Goal: Check status: Check status

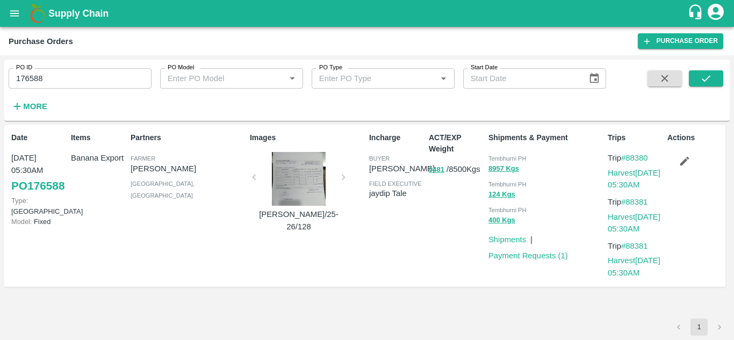
click at [276, 315] on div "Date [DATE] 05:30AM PO 176588 Type: Farm Gate Model: Fixed Items Banana Export …" at bounding box center [367, 222] width 726 height 194
click at [115, 274] on div "Items Banana Export" at bounding box center [97, 206] width 60 height 156
click at [56, 79] on input "176588" at bounding box center [80, 78] width 143 height 20
paste input "text"
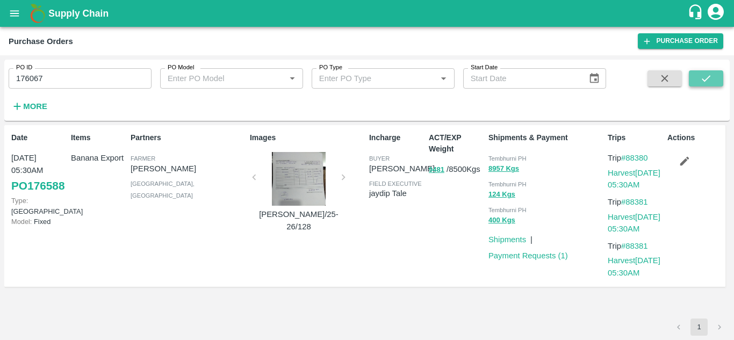
click at [707, 79] on icon "submit" at bounding box center [707, 79] width 12 height 12
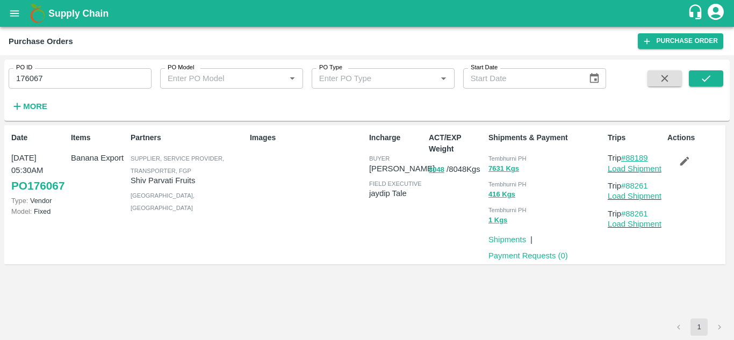
drag, startPoint x: 653, startPoint y: 156, endPoint x: 629, endPoint y: 158, distance: 24.8
click at [629, 158] on p "Trip #88189" at bounding box center [635, 158] width 55 height 12
copy link "88189"
click at [58, 75] on input "176067" at bounding box center [80, 78] width 143 height 20
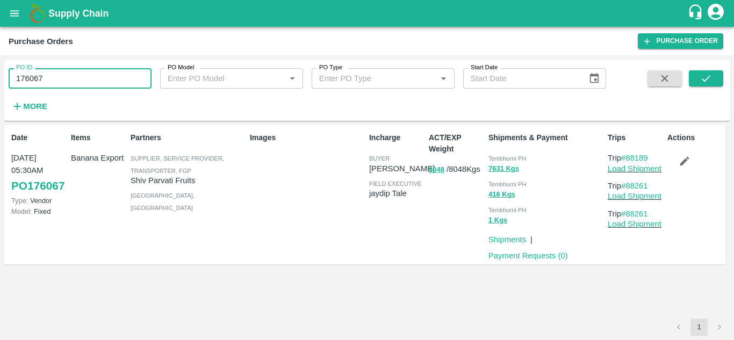
paste input "text"
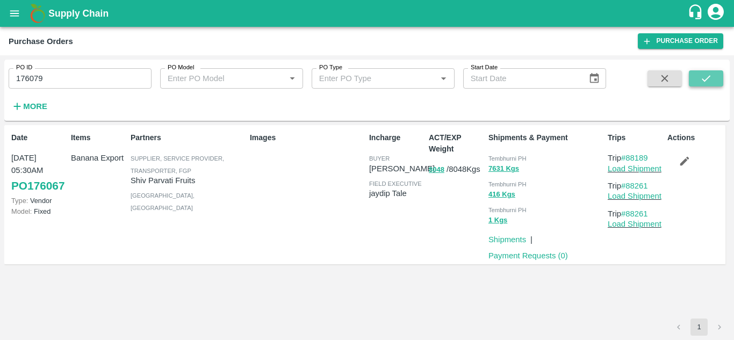
click at [710, 74] on icon "submit" at bounding box center [707, 79] width 12 height 12
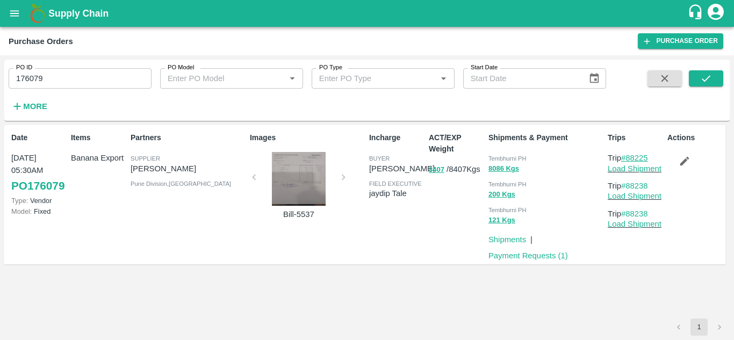
drag, startPoint x: 655, startPoint y: 157, endPoint x: 626, endPoint y: 158, distance: 29.6
click at [626, 158] on p "Trip #88225" at bounding box center [635, 158] width 55 height 12
click at [621, 293] on div "Date 13 Sep, 05:30AM PO 176079 Type: Vendor Model: Fixed Items Banana Export Pa…" at bounding box center [367, 222] width 726 height 194
drag, startPoint x: 653, startPoint y: 158, endPoint x: 628, endPoint y: 158, distance: 25.3
click at [628, 158] on p "Trip #88225" at bounding box center [635, 158] width 55 height 12
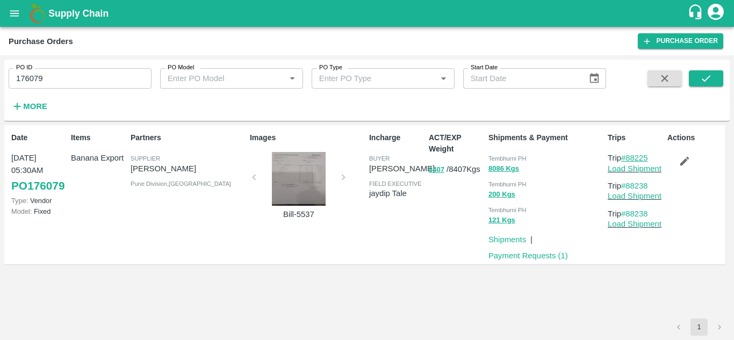
copy link "88225"
click at [60, 82] on input "176079" at bounding box center [80, 78] width 143 height 20
paste input "text"
click at [706, 83] on icon "submit" at bounding box center [707, 79] width 12 height 12
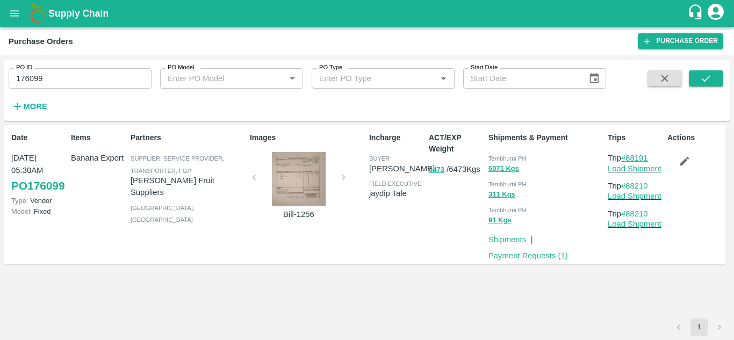
drag, startPoint x: 655, startPoint y: 156, endPoint x: 630, endPoint y: 158, distance: 25.9
click at [630, 158] on p "Trip #88191" at bounding box center [635, 158] width 55 height 12
copy link "88191"
click at [65, 71] on input "176099" at bounding box center [80, 78] width 143 height 20
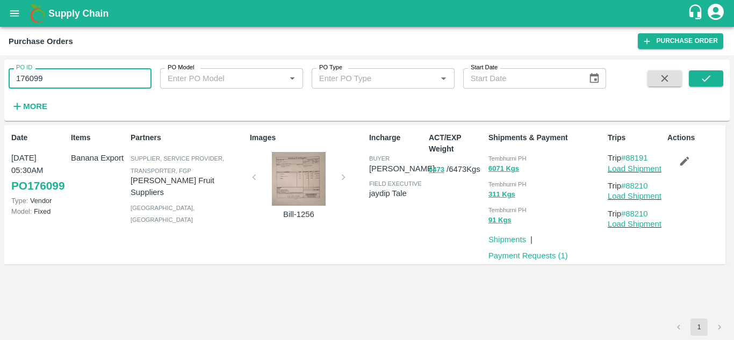
paste input "text"
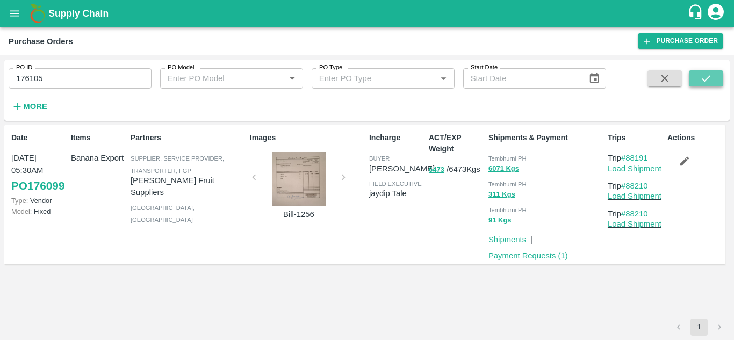
click at [712, 77] on icon "submit" at bounding box center [707, 79] width 12 height 12
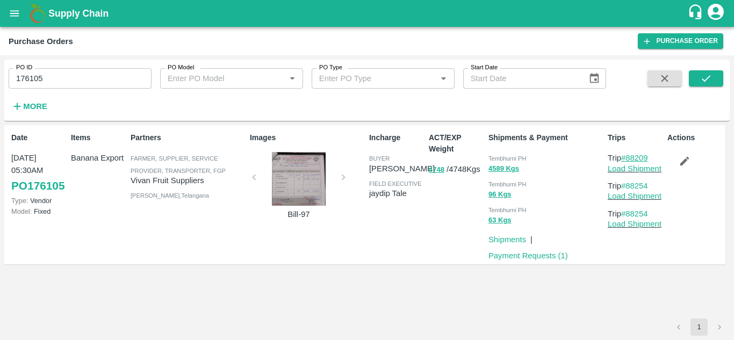
drag, startPoint x: 655, startPoint y: 156, endPoint x: 627, endPoint y: 158, distance: 28.0
click at [627, 158] on p "Trip #88209" at bounding box center [635, 158] width 55 height 12
copy link "88209"
click at [51, 76] on input "176105" at bounding box center [80, 78] width 143 height 20
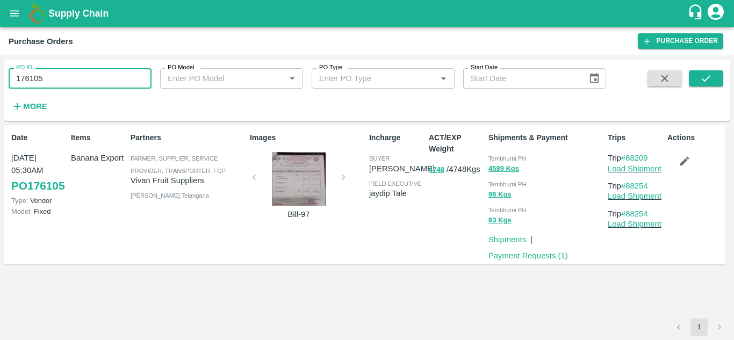
paste input "text"
click at [704, 80] on icon "submit" at bounding box center [706, 78] width 9 height 6
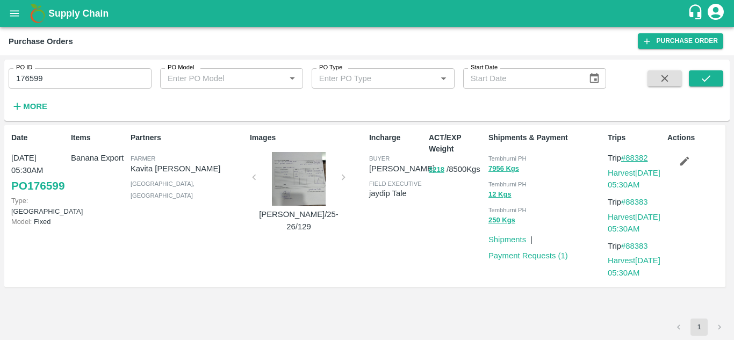
drag, startPoint x: 653, startPoint y: 159, endPoint x: 627, endPoint y: 158, distance: 25.3
click at [627, 158] on p "Trip #88382" at bounding box center [635, 158] width 55 height 12
copy link "88382"
click at [56, 79] on input "176599" at bounding box center [80, 78] width 143 height 20
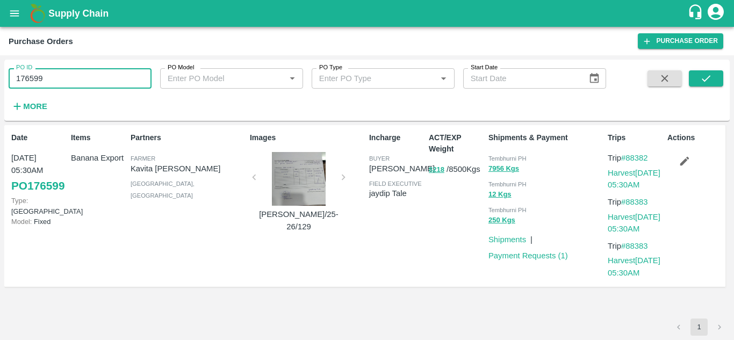
paste input "text"
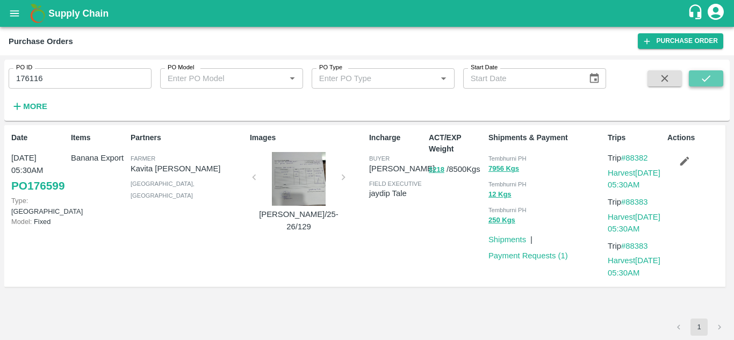
click at [701, 74] on icon "submit" at bounding box center [707, 79] width 12 height 12
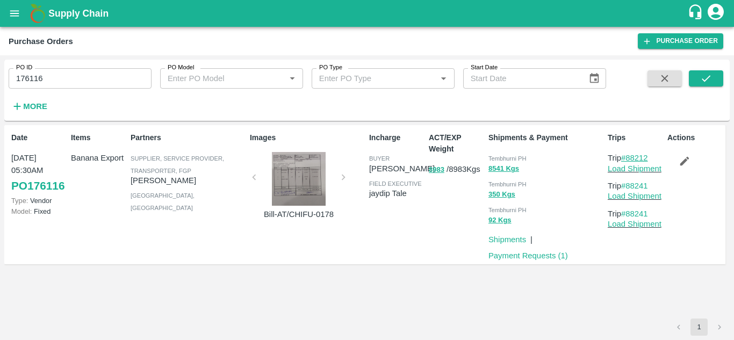
drag, startPoint x: 653, startPoint y: 156, endPoint x: 629, endPoint y: 157, distance: 24.2
click at [629, 157] on p "Trip #88212" at bounding box center [635, 158] width 55 height 12
copy link "88212"
click at [66, 84] on input "176116" at bounding box center [80, 78] width 143 height 20
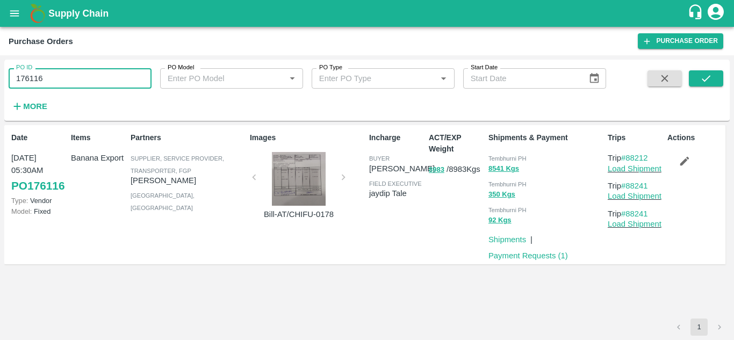
paste input "text"
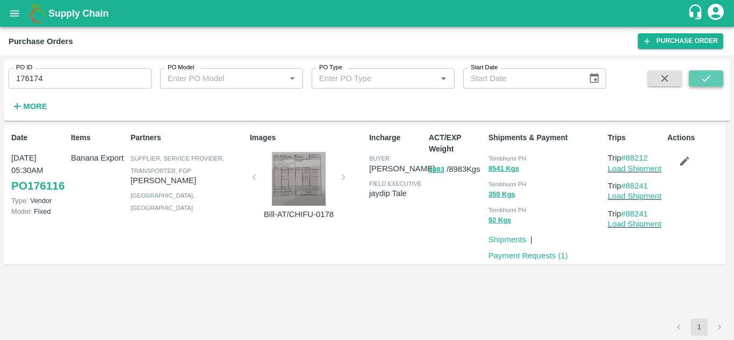
click at [707, 76] on icon "submit" at bounding box center [707, 79] width 12 height 12
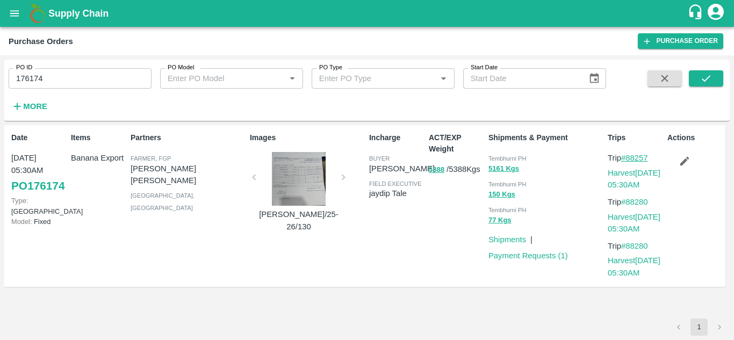
drag, startPoint x: 657, startPoint y: 158, endPoint x: 629, endPoint y: 158, distance: 28.0
click at [629, 158] on p "Trip #88257" at bounding box center [635, 158] width 55 height 12
copy link "88257"
click at [53, 76] on input "176174" at bounding box center [80, 78] width 143 height 20
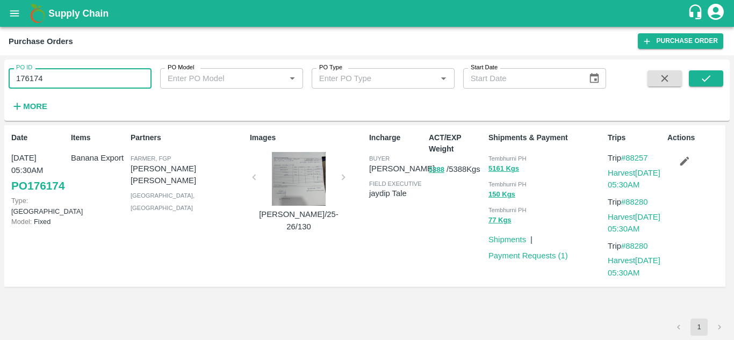
paste input "text"
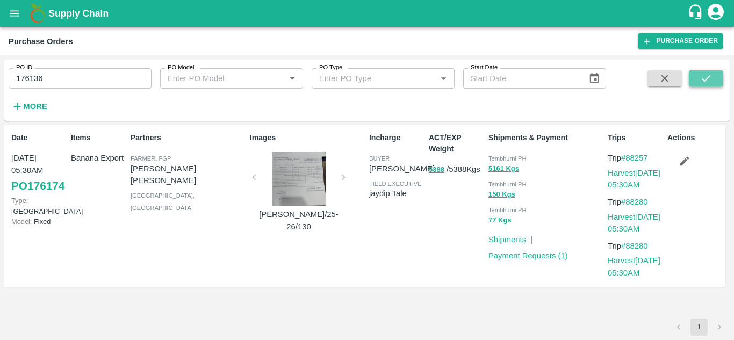
click at [703, 75] on icon "submit" at bounding box center [707, 79] width 12 height 12
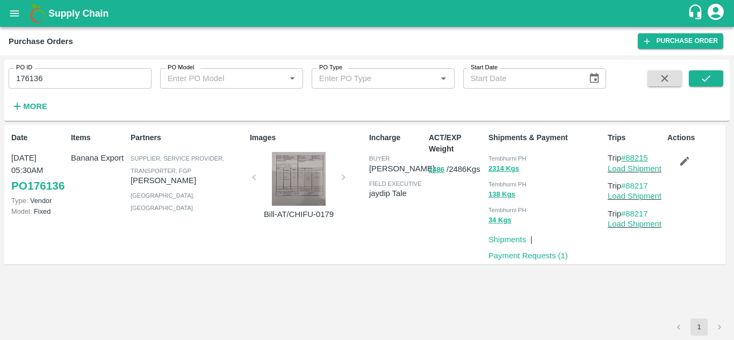
drag, startPoint x: 652, startPoint y: 158, endPoint x: 627, endPoint y: 157, distance: 24.7
click at [627, 157] on p "Trip #88215" at bounding box center [635, 158] width 55 height 12
copy link "88215"
click at [72, 75] on input "176136" at bounding box center [80, 78] width 143 height 20
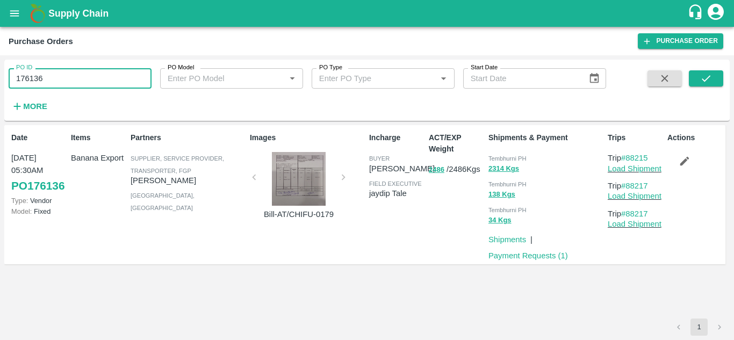
paste input "text"
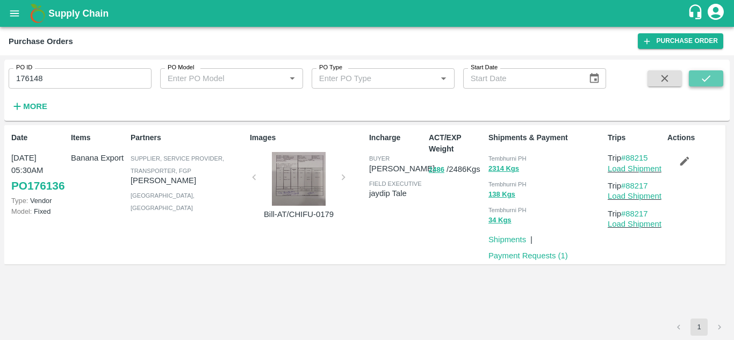
click at [703, 76] on icon "submit" at bounding box center [707, 79] width 12 height 12
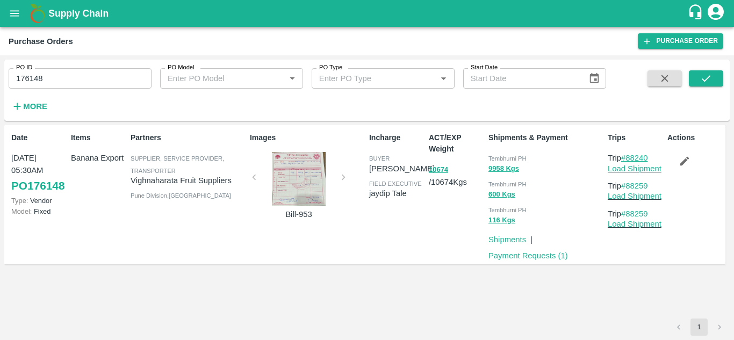
drag, startPoint x: 654, startPoint y: 156, endPoint x: 629, endPoint y: 157, distance: 24.7
click at [629, 157] on p "Trip #88240" at bounding box center [635, 158] width 55 height 12
copy link "88240"
click at [57, 81] on input "176148" at bounding box center [80, 78] width 143 height 20
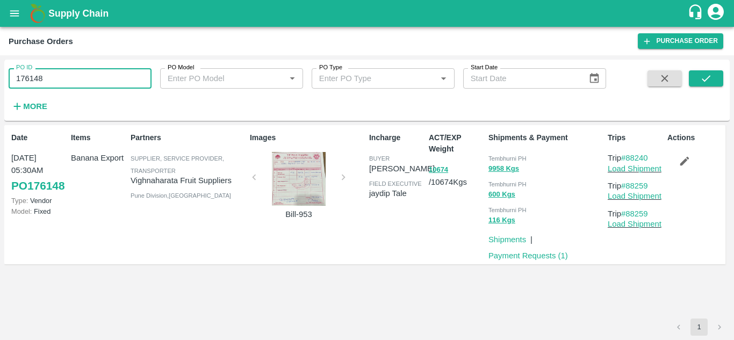
paste input "text"
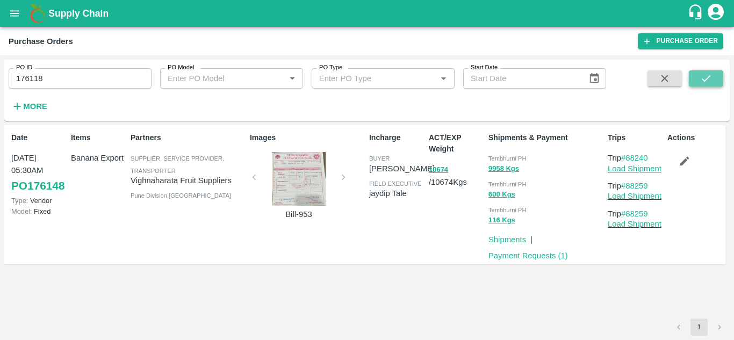
click at [705, 79] on icon "submit" at bounding box center [707, 79] width 12 height 12
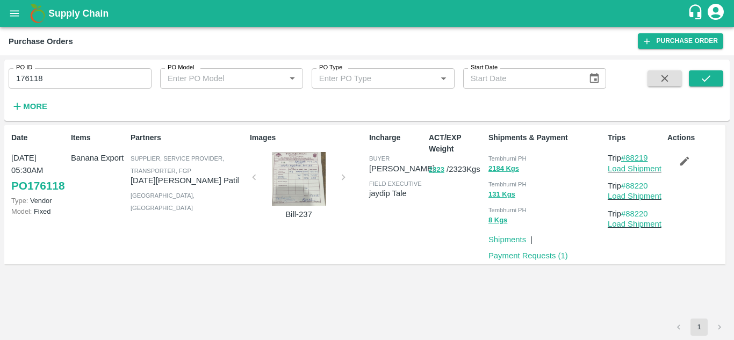
drag, startPoint x: 654, startPoint y: 157, endPoint x: 627, endPoint y: 154, distance: 27.0
click at [627, 154] on p "Trip #88219" at bounding box center [635, 158] width 55 height 12
copy link "88219"
click at [74, 76] on input "176118" at bounding box center [80, 78] width 143 height 20
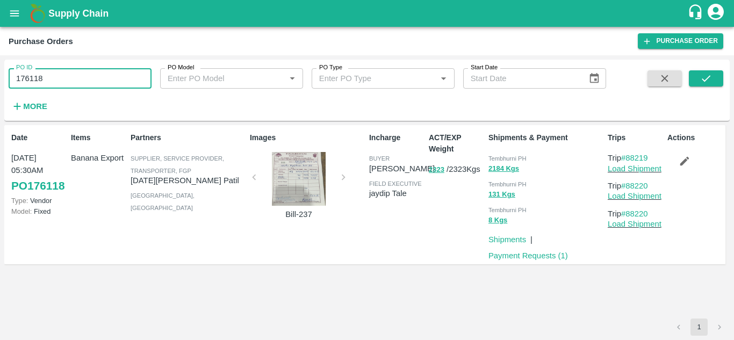
paste input "text"
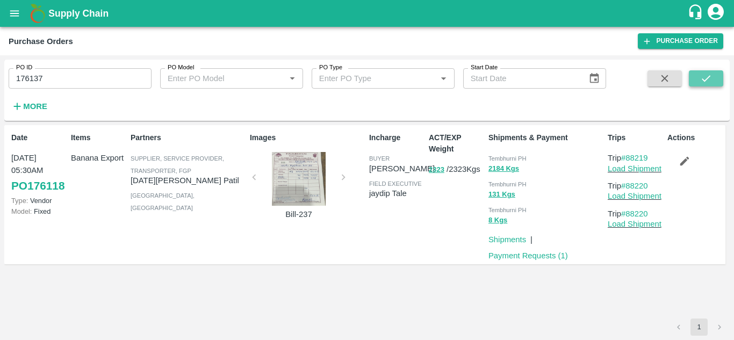
click at [702, 79] on icon "submit" at bounding box center [707, 79] width 12 height 12
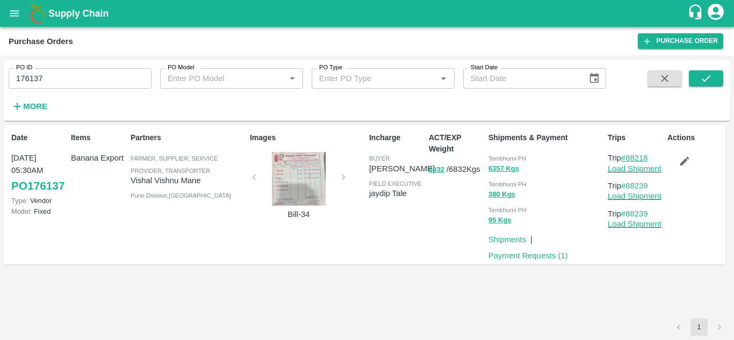
drag, startPoint x: 654, startPoint y: 155, endPoint x: 629, endPoint y: 158, distance: 25.4
click at [629, 158] on p "Trip #88218" at bounding box center [635, 158] width 55 height 12
click at [54, 82] on input "176137" at bounding box center [80, 78] width 143 height 20
paste input "text"
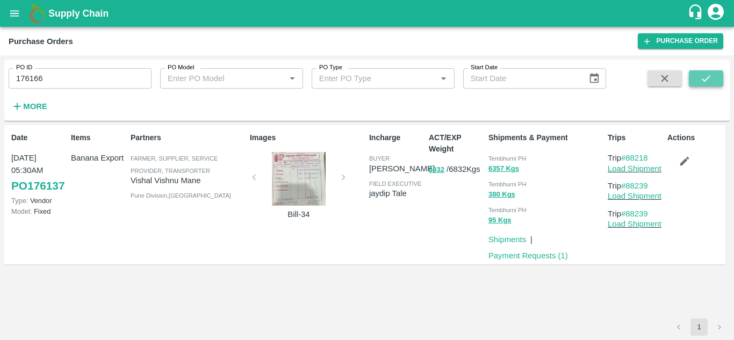
click at [700, 73] on button "submit" at bounding box center [706, 78] width 34 height 16
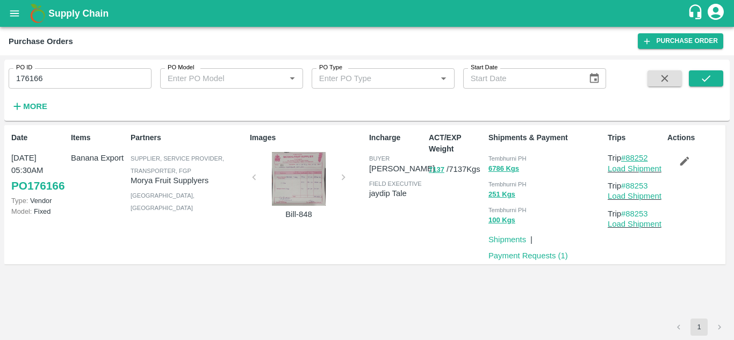
drag, startPoint x: 659, startPoint y: 156, endPoint x: 628, endPoint y: 155, distance: 30.7
click at [628, 155] on p "Trip #88252" at bounding box center [635, 158] width 55 height 12
click at [58, 77] on input "176166" at bounding box center [80, 78] width 143 height 20
paste input "text"
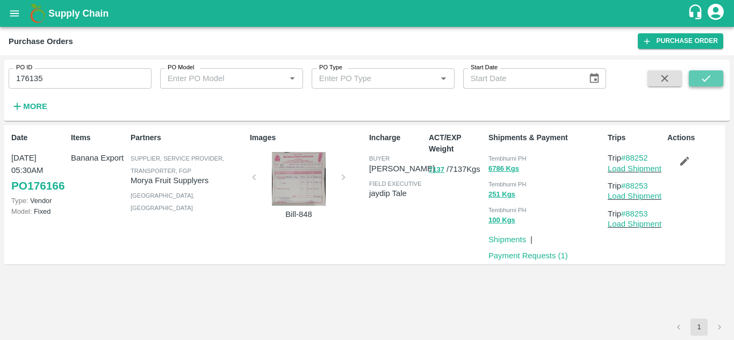
click at [703, 76] on icon "submit" at bounding box center [707, 79] width 12 height 12
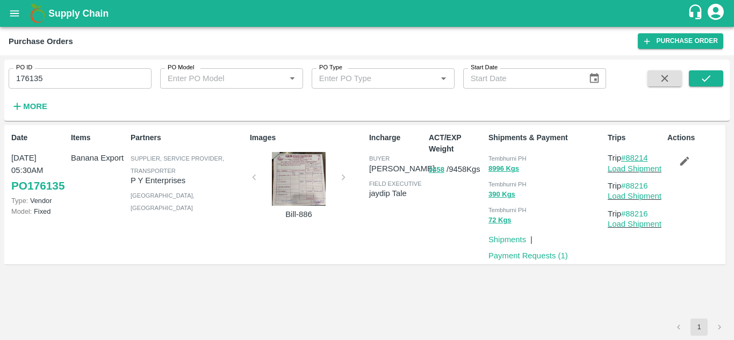
drag, startPoint x: 653, startPoint y: 155, endPoint x: 627, endPoint y: 155, distance: 25.8
click at [627, 155] on p "Trip #88214" at bounding box center [635, 158] width 55 height 12
click at [58, 73] on input "176135" at bounding box center [80, 78] width 143 height 20
paste input "text"
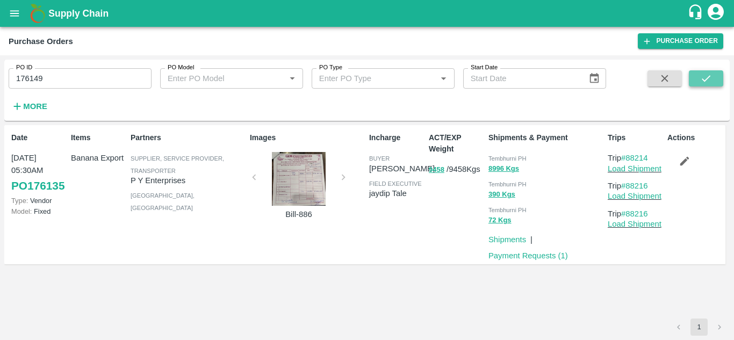
click at [711, 73] on icon "submit" at bounding box center [707, 79] width 12 height 12
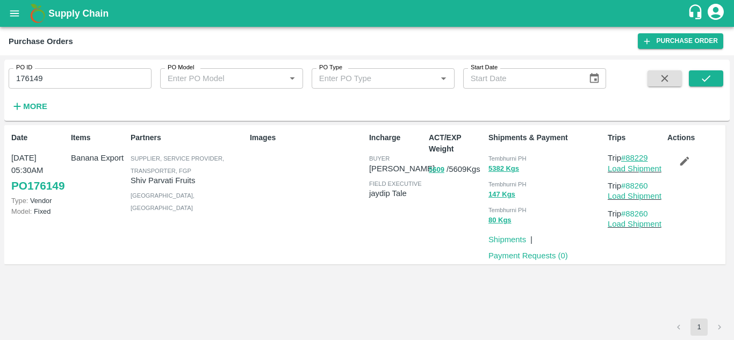
drag, startPoint x: 654, startPoint y: 156, endPoint x: 628, endPoint y: 154, distance: 26.4
click at [628, 154] on p "Trip #88229" at bounding box center [635, 158] width 55 height 12
click at [73, 80] on input "176149" at bounding box center [80, 78] width 143 height 20
paste input "text"
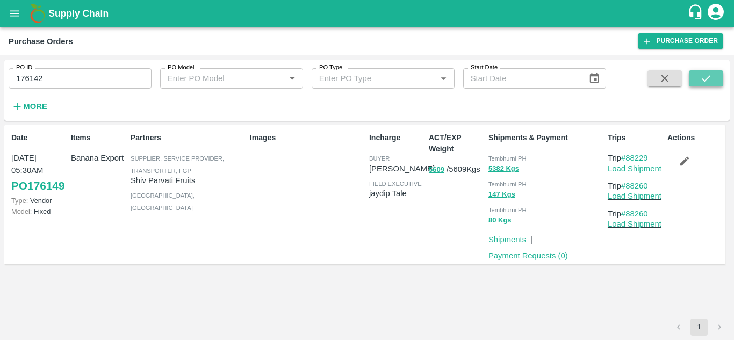
click at [708, 77] on icon "submit" at bounding box center [707, 79] width 12 height 12
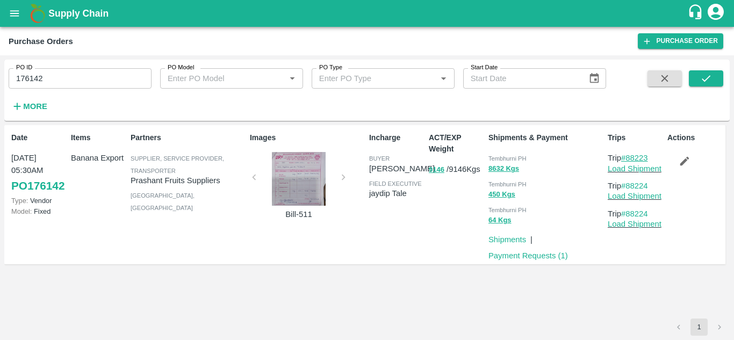
drag, startPoint x: 653, startPoint y: 155, endPoint x: 629, endPoint y: 155, distance: 24.2
click at [629, 155] on p "Trip #88223" at bounding box center [635, 158] width 55 height 12
click at [52, 84] on input "176142" at bounding box center [80, 78] width 143 height 20
paste input "text"
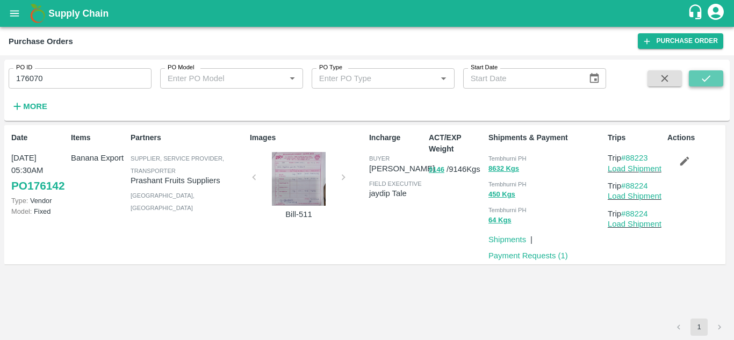
click at [705, 74] on icon "submit" at bounding box center [707, 79] width 12 height 12
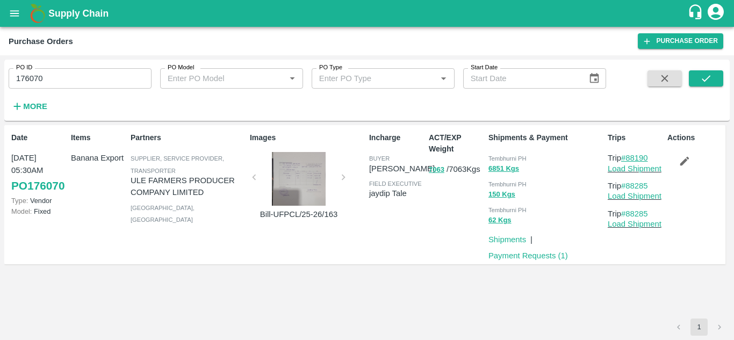
drag, startPoint x: 654, startPoint y: 156, endPoint x: 628, endPoint y: 154, distance: 25.9
click at [628, 154] on p "Trip #88190" at bounding box center [635, 158] width 55 height 12
click at [77, 71] on input "176070" at bounding box center [80, 78] width 143 height 20
paste input "text"
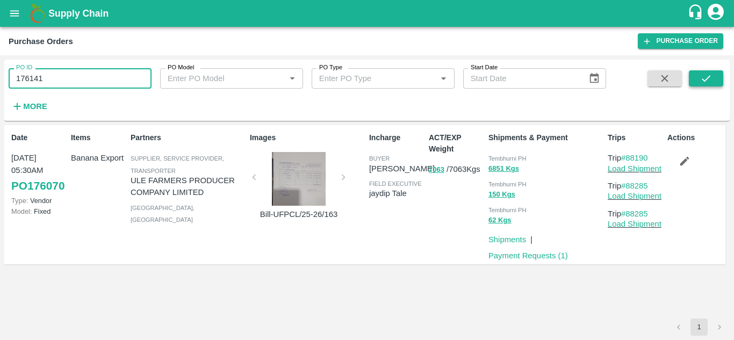
click at [704, 79] on icon "submit" at bounding box center [707, 79] width 12 height 12
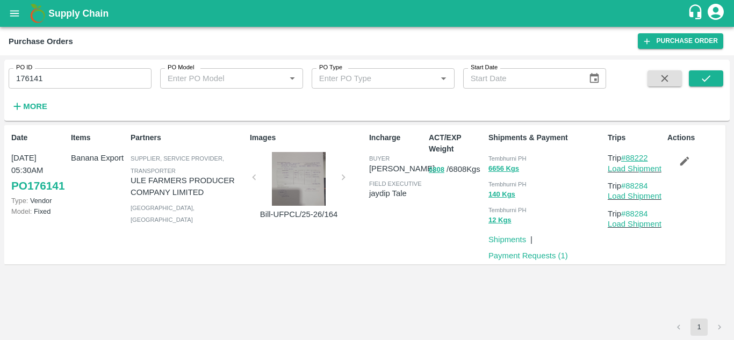
drag, startPoint x: 659, startPoint y: 160, endPoint x: 629, endPoint y: 155, distance: 30.4
click at [629, 155] on p "Trip #88222" at bounding box center [635, 158] width 55 height 12
click at [51, 79] on input "176141" at bounding box center [80, 78] width 143 height 20
paste input "text"
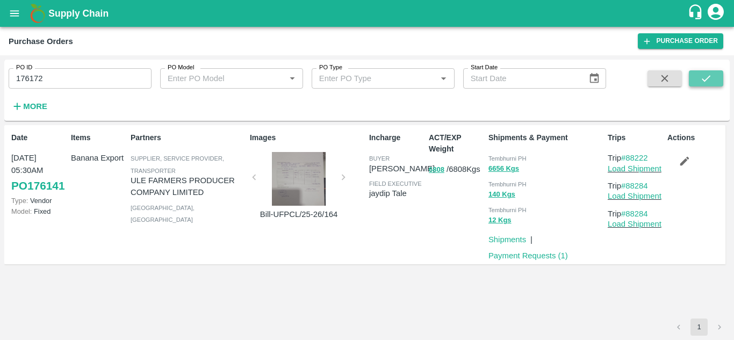
click at [716, 76] on button "submit" at bounding box center [706, 78] width 34 height 16
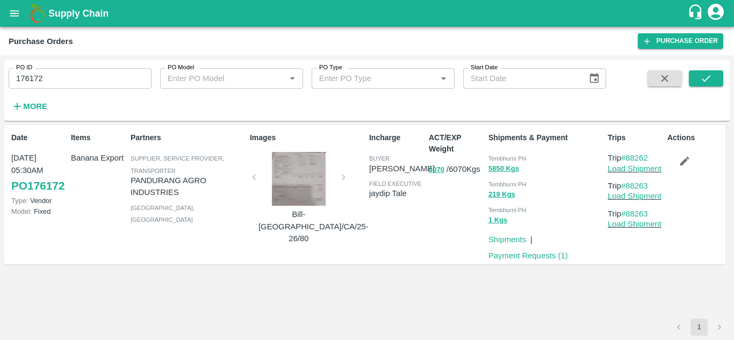
drag, startPoint x: 655, startPoint y: 158, endPoint x: 630, endPoint y: 153, distance: 25.6
click at [630, 153] on p "Trip #88262" at bounding box center [635, 158] width 55 height 12
click at [55, 80] on input "176172" at bounding box center [80, 78] width 143 height 20
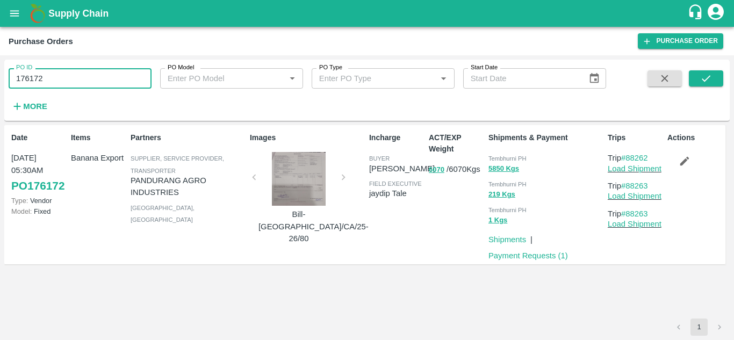
paste input "text"
type input "176126"
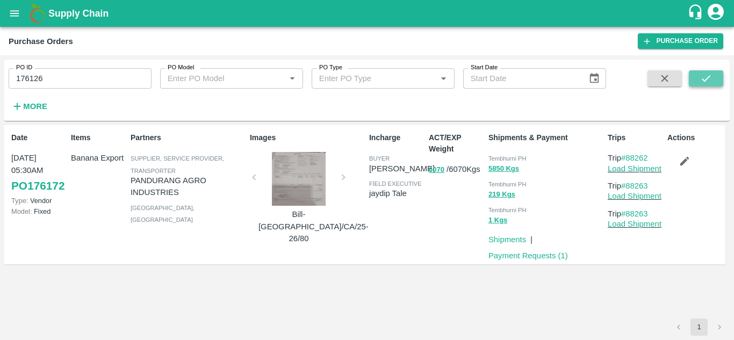
click at [698, 77] on button "submit" at bounding box center [706, 78] width 34 height 16
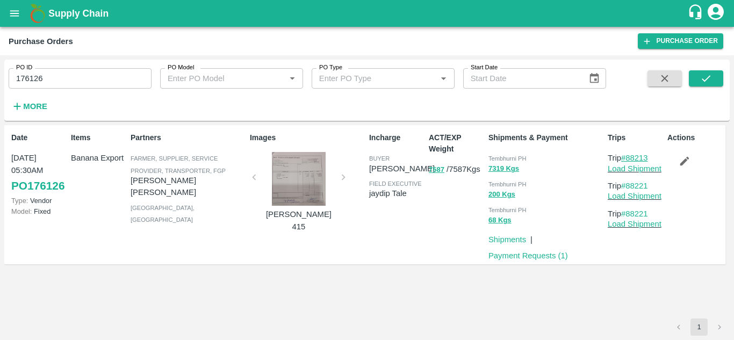
drag, startPoint x: 654, startPoint y: 157, endPoint x: 629, endPoint y: 156, distance: 25.3
click at [629, 156] on p "Trip #88213" at bounding box center [635, 158] width 55 height 12
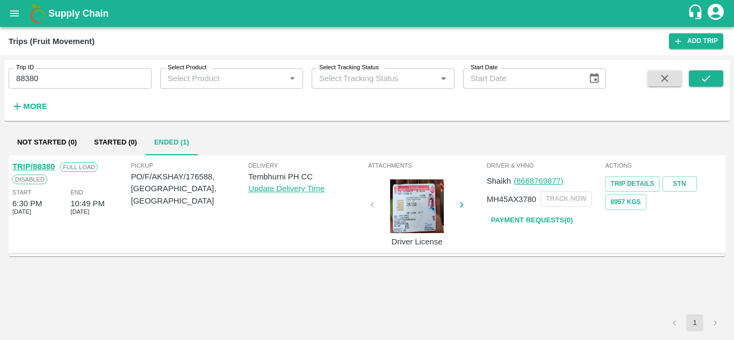
drag, startPoint x: 0, startPoint y: 0, endPoint x: 33, endPoint y: 80, distance: 86.3
click at [33, 80] on input "88380" at bounding box center [80, 78] width 143 height 20
click at [41, 78] on input "88380" at bounding box center [80, 78] width 143 height 20
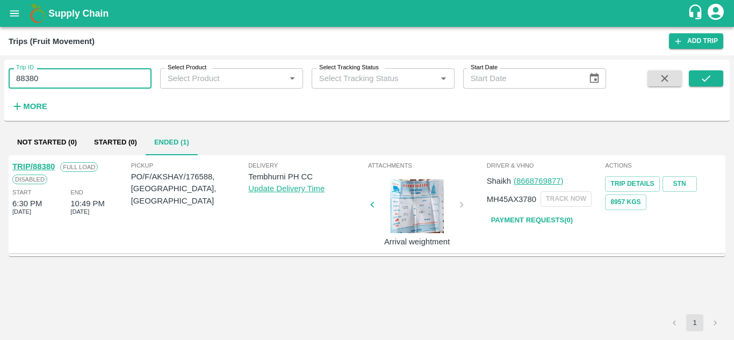
click at [41, 78] on input "88380" at bounding box center [80, 78] width 143 height 20
paste input "text"
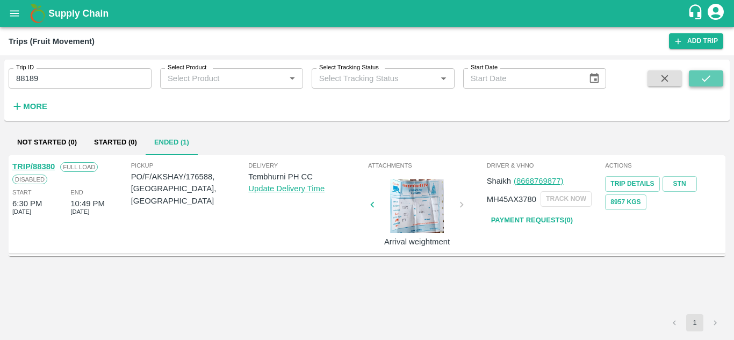
click at [711, 74] on icon "submit" at bounding box center [707, 79] width 12 height 12
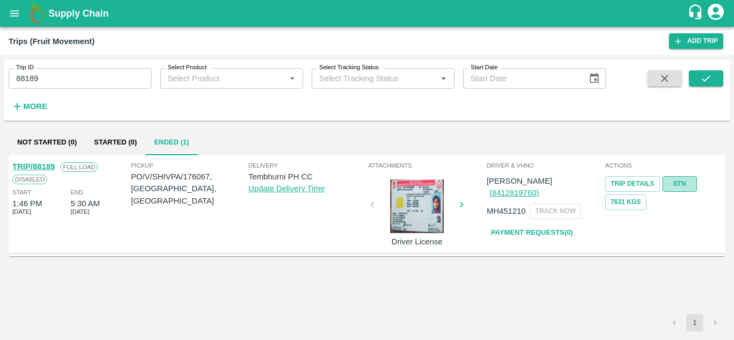
click at [681, 183] on link "STN" at bounding box center [680, 184] width 34 height 16
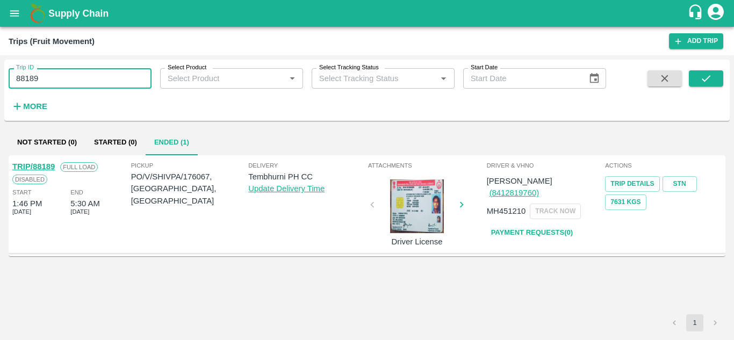
click at [63, 79] on input "88189" at bounding box center [80, 78] width 143 height 20
paste input "text"
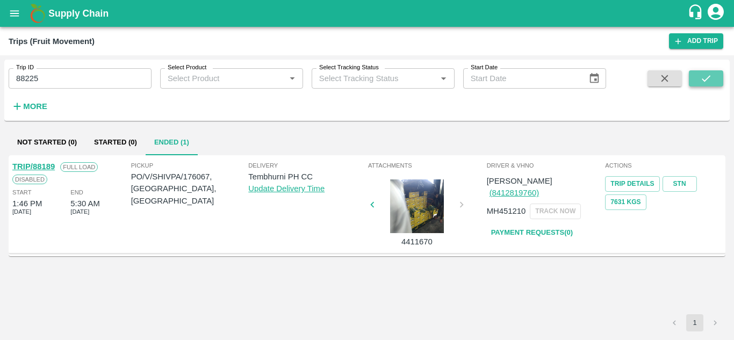
click at [703, 72] on button "submit" at bounding box center [706, 78] width 34 height 16
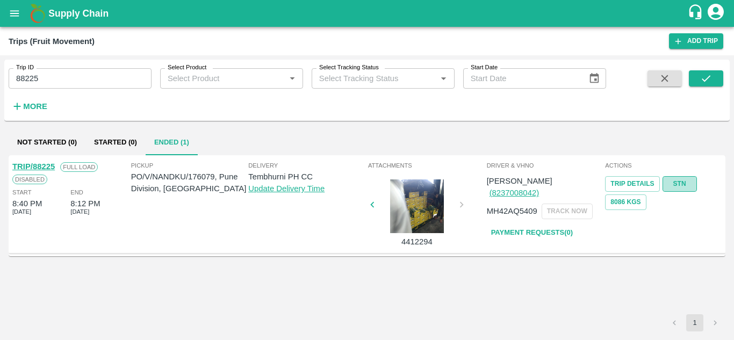
click at [683, 180] on link "STN" at bounding box center [680, 184] width 34 height 16
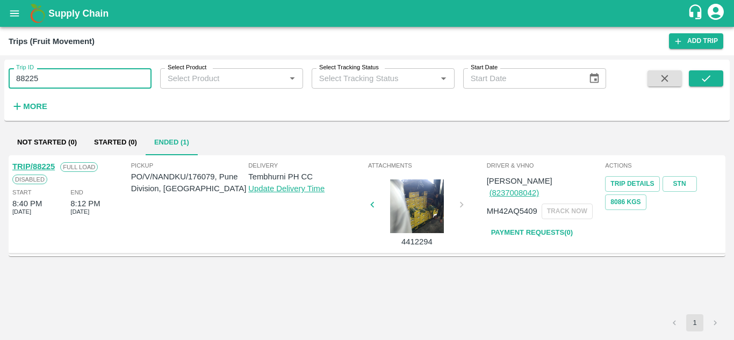
click at [63, 77] on input "88225" at bounding box center [80, 78] width 143 height 20
paste input "text"
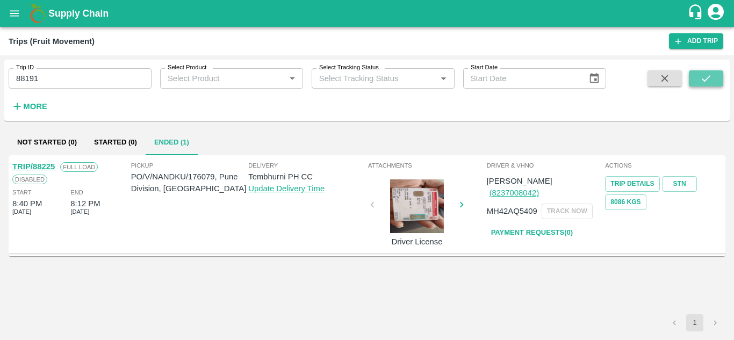
click at [707, 73] on icon "submit" at bounding box center [707, 79] width 12 height 12
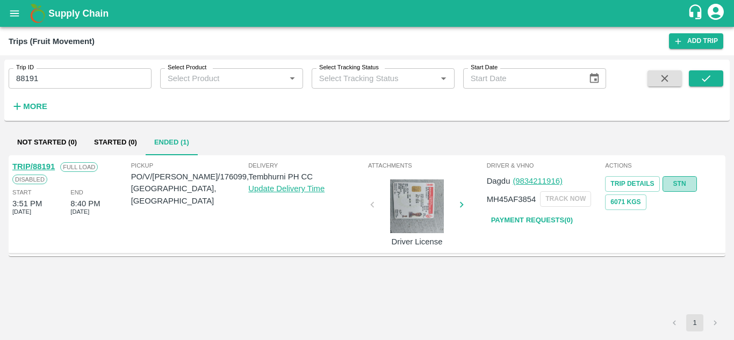
click at [683, 178] on link "STN" at bounding box center [680, 184] width 34 height 16
click at [63, 81] on input "88191" at bounding box center [80, 78] width 143 height 20
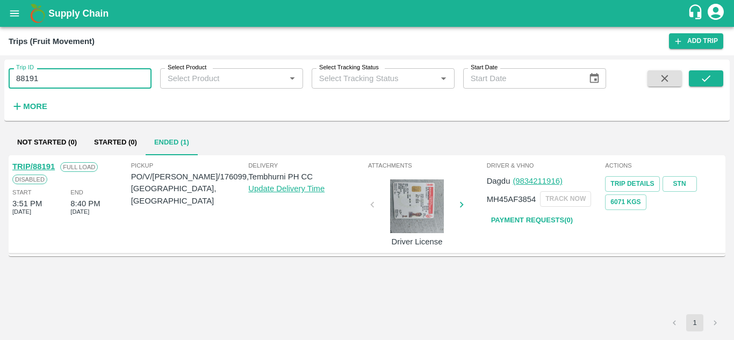
click at [63, 81] on input "88191" at bounding box center [80, 78] width 143 height 20
paste input "text"
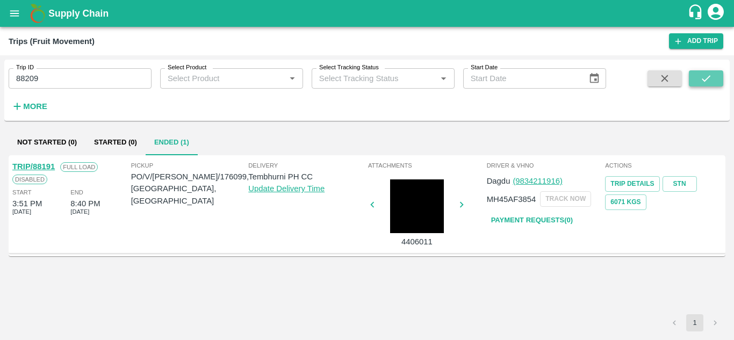
click at [705, 76] on icon "submit" at bounding box center [707, 79] width 12 height 12
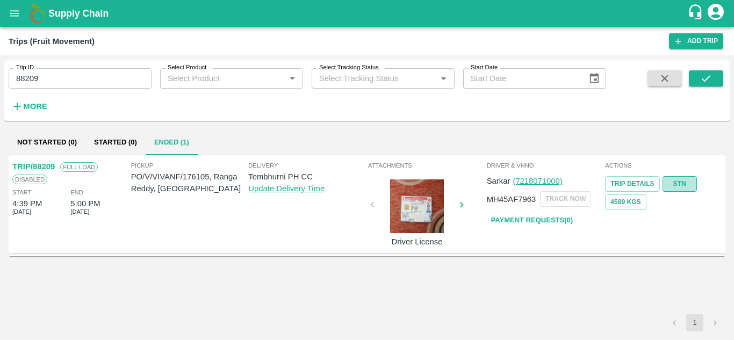
click at [682, 182] on link "STN" at bounding box center [680, 184] width 34 height 16
click at [41, 80] on input "88209" at bounding box center [80, 78] width 143 height 20
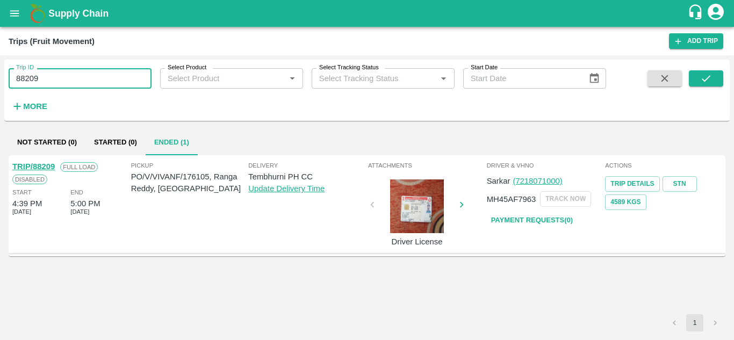
click at [41, 80] on input "88209" at bounding box center [80, 78] width 143 height 20
paste input "text"
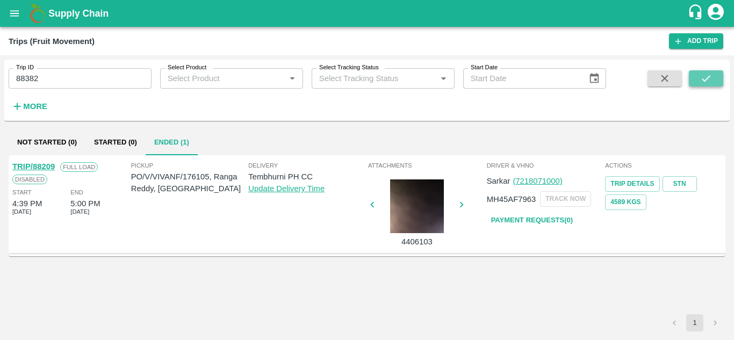
click at [714, 77] on button "submit" at bounding box center [706, 78] width 34 height 16
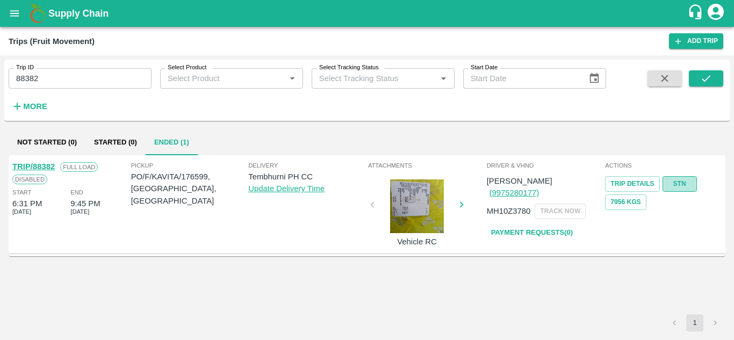
click at [680, 181] on link "STN" at bounding box center [680, 184] width 34 height 16
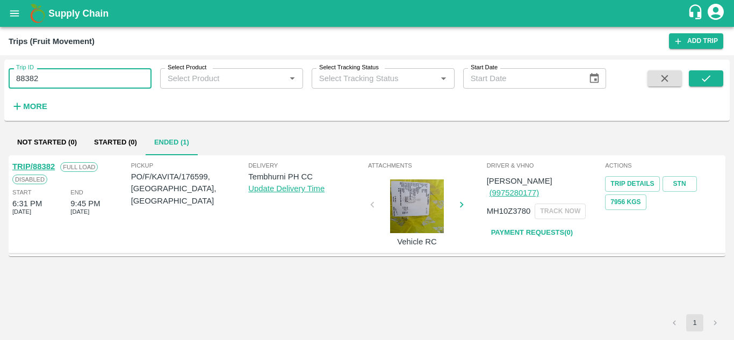
click at [75, 79] on input "88382" at bounding box center [80, 78] width 143 height 20
paste input "text"
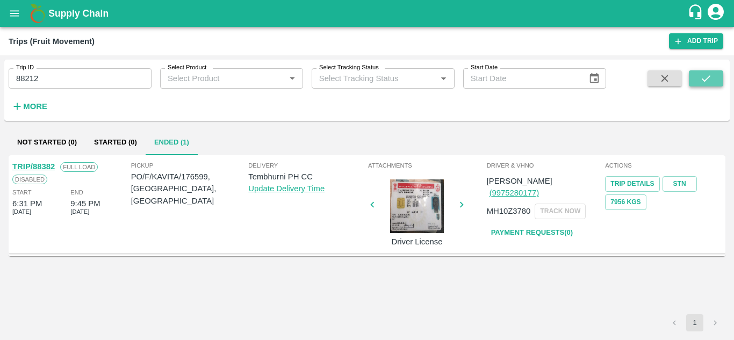
click at [704, 76] on icon "submit" at bounding box center [707, 79] width 12 height 12
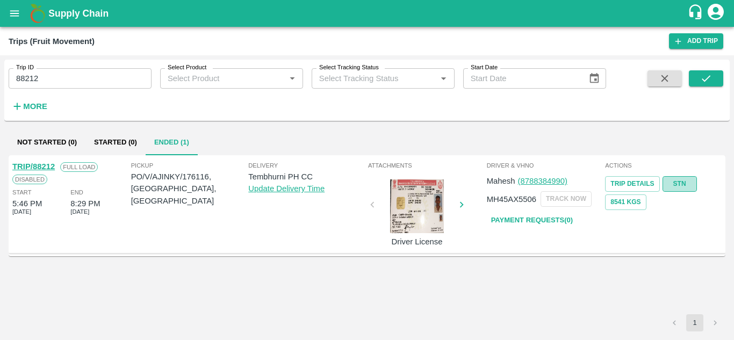
click at [675, 181] on link "STN" at bounding box center [680, 184] width 34 height 16
click at [60, 83] on input "88212" at bounding box center [80, 78] width 143 height 20
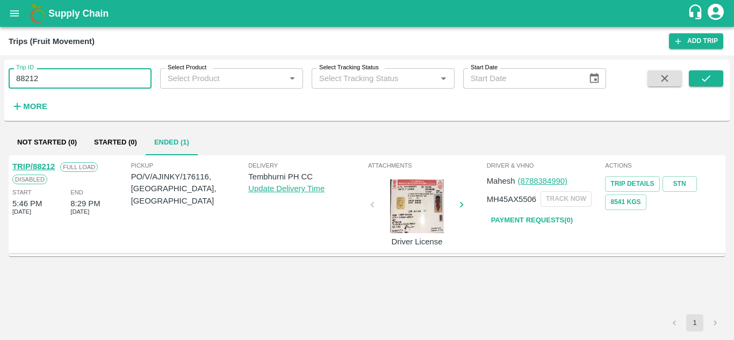
click at [60, 83] on input "88212" at bounding box center [80, 78] width 143 height 20
paste input "text"
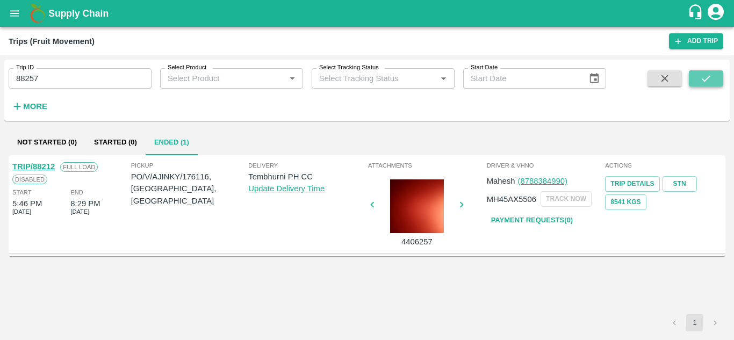
click at [708, 73] on icon "submit" at bounding box center [707, 79] width 12 height 12
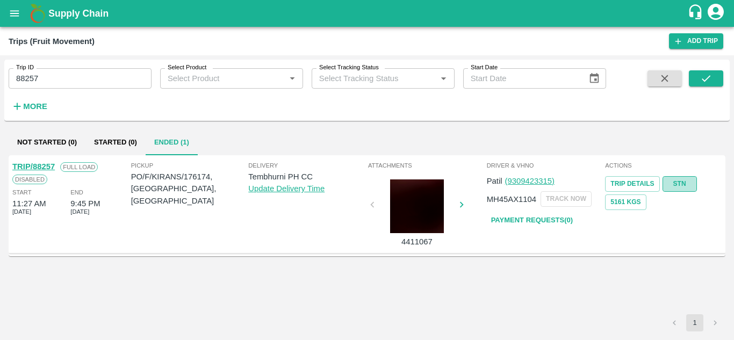
click at [681, 183] on link "STN" at bounding box center [680, 184] width 34 height 16
click at [42, 76] on input "88257" at bounding box center [80, 78] width 143 height 20
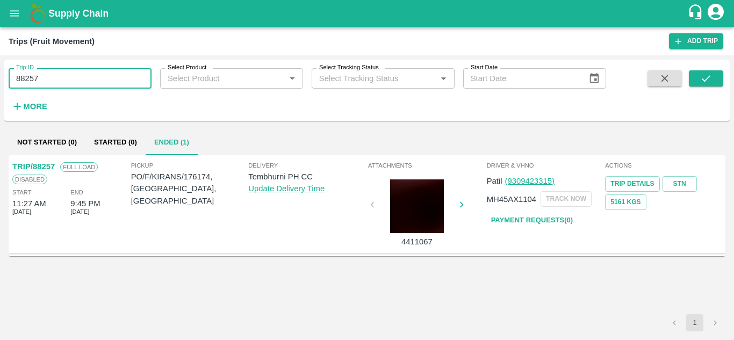
click at [42, 76] on input "88257" at bounding box center [80, 78] width 143 height 20
paste input "text"
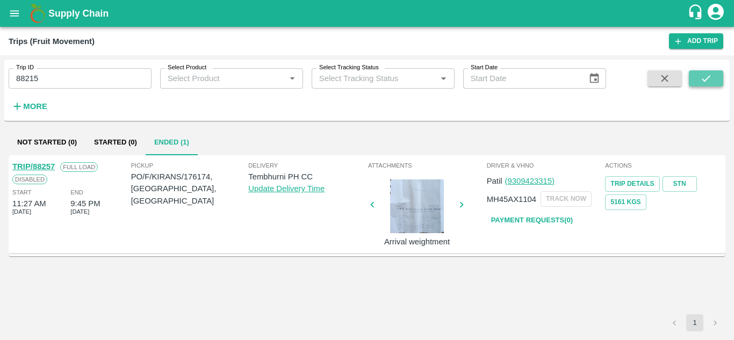
click at [709, 76] on icon "submit" at bounding box center [707, 79] width 12 height 12
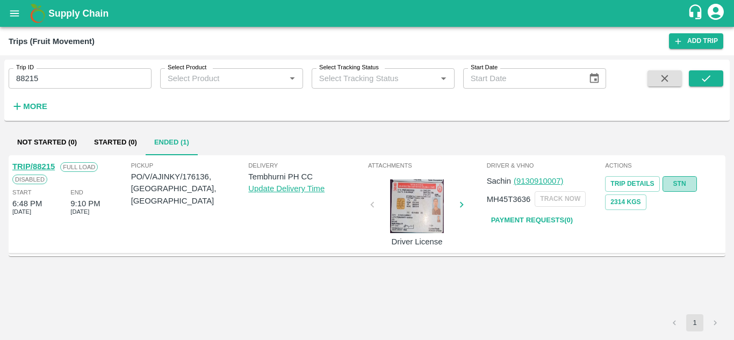
click at [681, 183] on link "STN" at bounding box center [680, 184] width 34 height 16
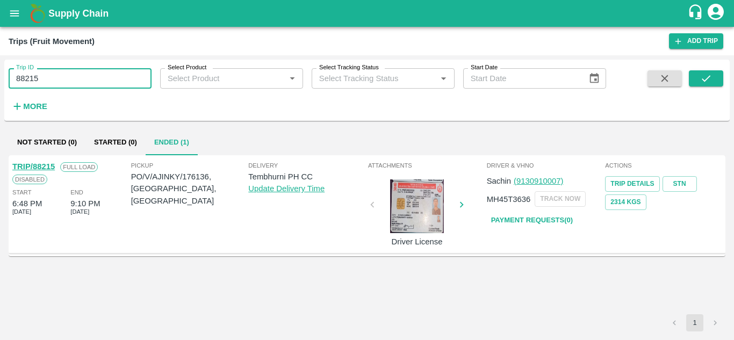
click at [80, 80] on input "88215" at bounding box center [80, 78] width 143 height 20
paste input "text"
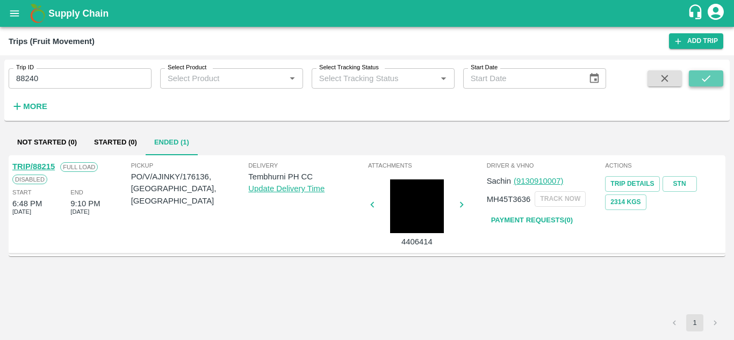
click at [704, 79] on icon "submit" at bounding box center [707, 79] width 12 height 12
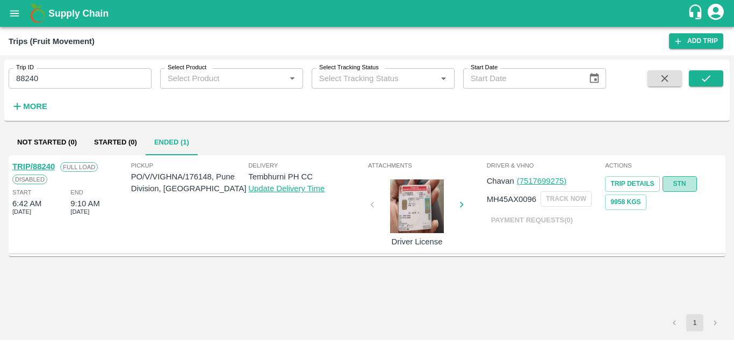
click at [680, 185] on link "STN" at bounding box center [680, 184] width 34 height 16
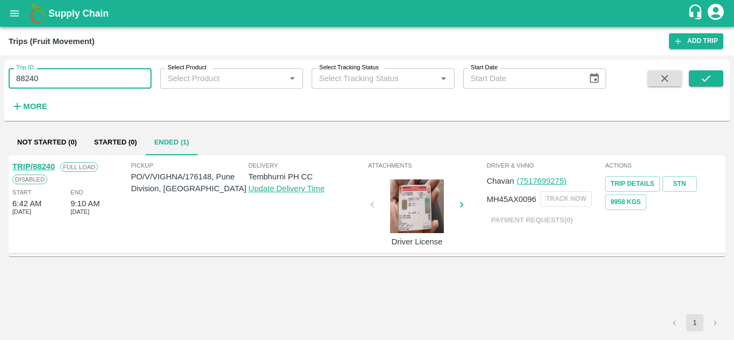
click at [77, 81] on input "88240" at bounding box center [80, 78] width 143 height 20
paste input "text"
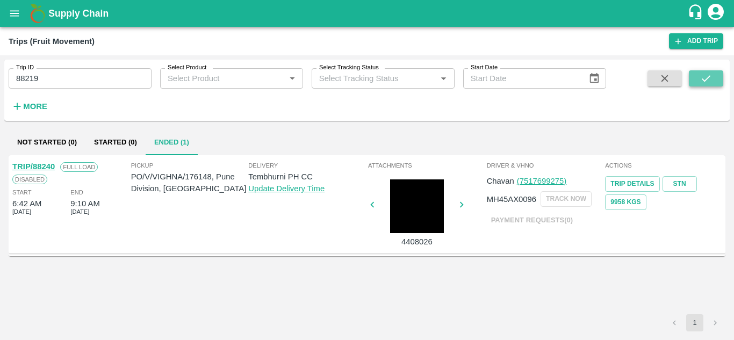
click at [707, 75] on icon "submit" at bounding box center [707, 79] width 12 height 12
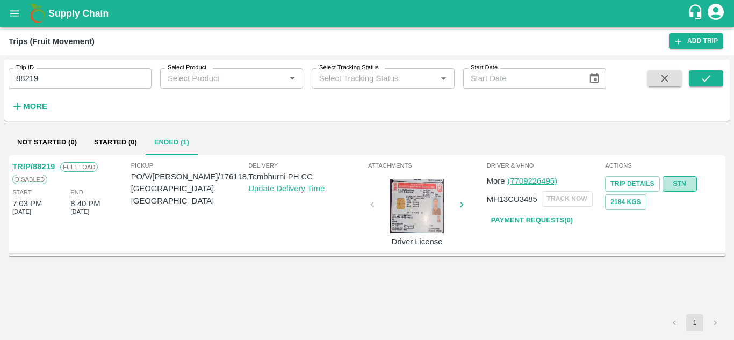
click at [682, 184] on link "STN" at bounding box center [680, 184] width 34 height 16
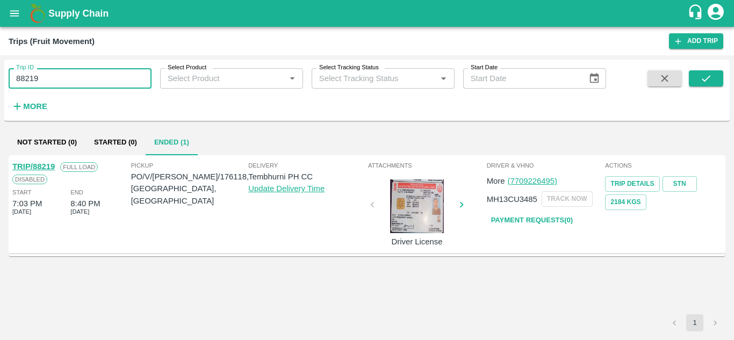
click at [57, 82] on input "88219" at bounding box center [80, 78] width 143 height 20
paste input "text"
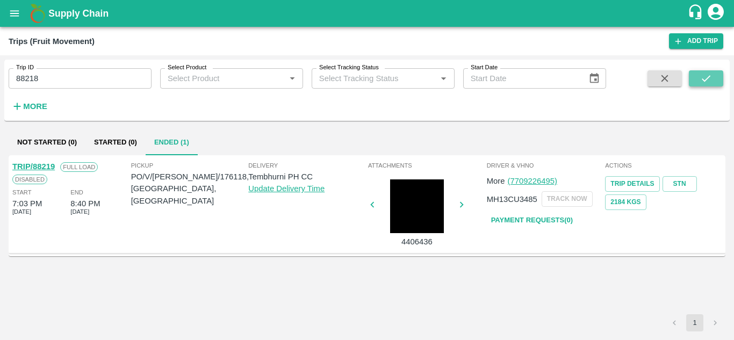
click at [706, 70] on button "submit" at bounding box center [706, 78] width 34 height 16
click at [677, 183] on link "STN" at bounding box center [680, 184] width 34 height 16
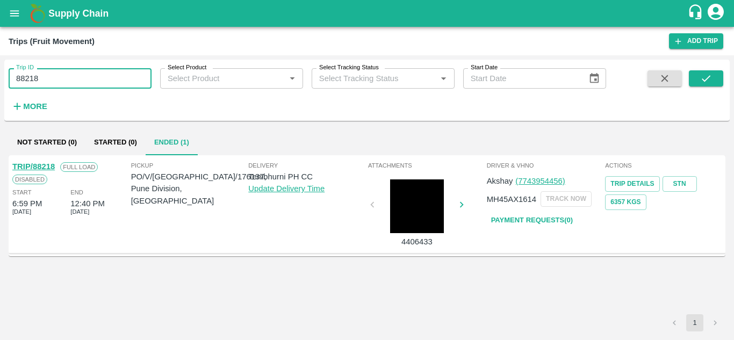
click at [60, 88] on input "88218" at bounding box center [80, 78] width 143 height 20
paste input "text"
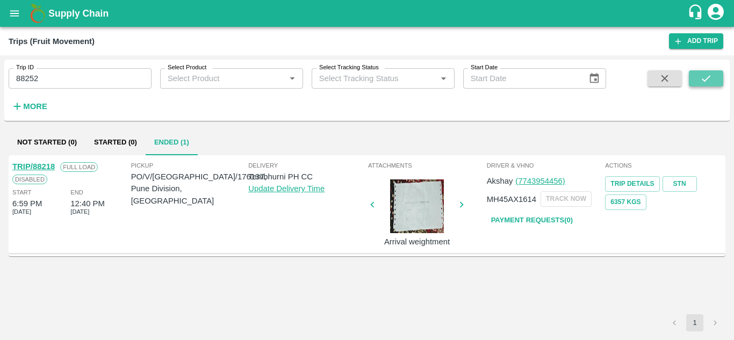
click at [701, 80] on icon "submit" at bounding box center [707, 79] width 12 height 12
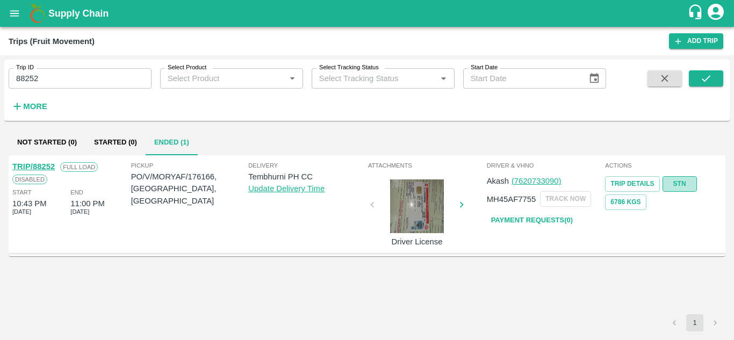
click at [682, 181] on link "STN" at bounding box center [680, 184] width 34 height 16
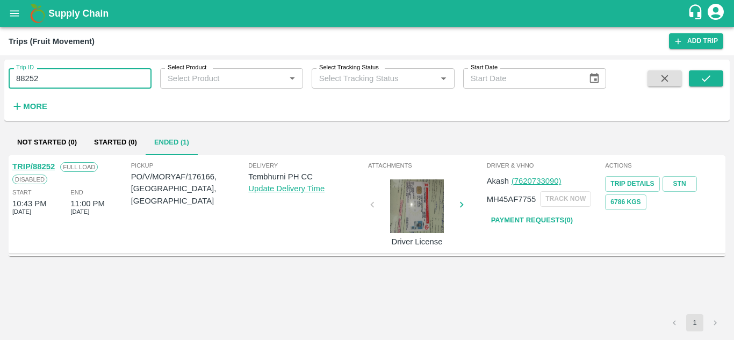
click at [54, 71] on input "88252" at bounding box center [80, 78] width 143 height 20
paste input "text"
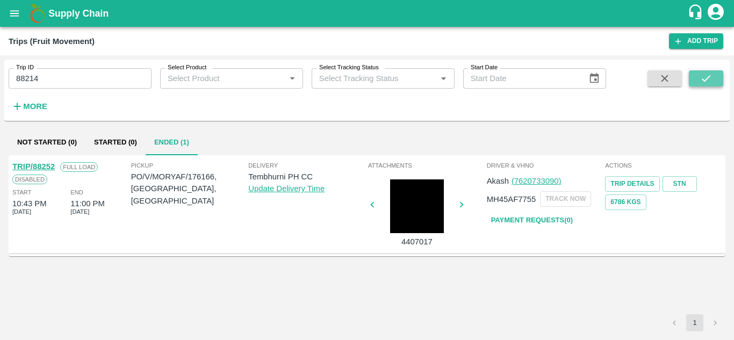
click at [708, 77] on icon "submit" at bounding box center [707, 79] width 12 height 12
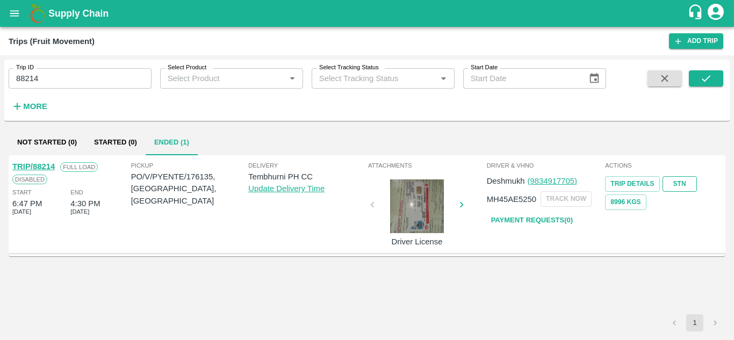
click at [681, 179] on link "STN" at bounding box center [680, 184] width 34 height 16
click at [59, 85] on input "88214" at bounding box center [80, 78] width 143 height 20
paste input "text"
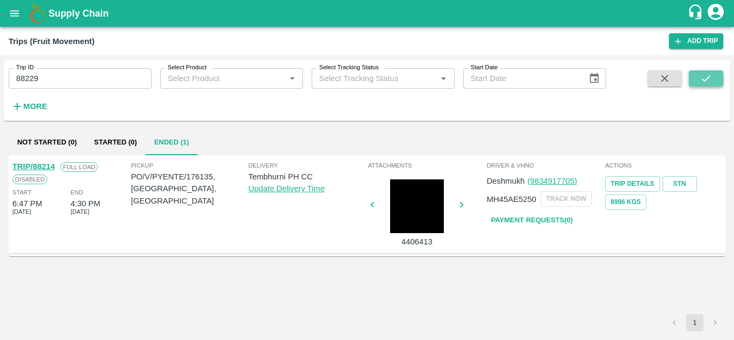
click at [711, 77] on icon "submit" at bounding box center [707, 79] width 12 height 12
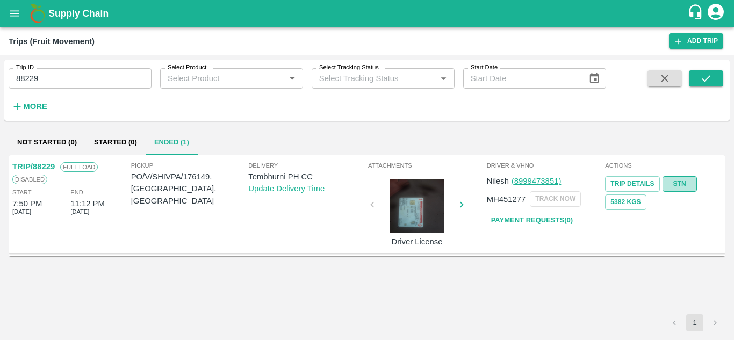
click at [678, 179] on link "STN" at bounding box center [680, 184] width 34 height 16
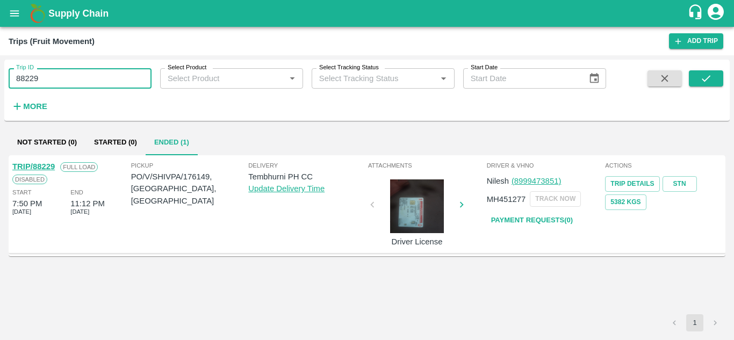
click at [54, 73] on input "88229" at bounding box center [80, 78] width 143 height 20
paste input "text"
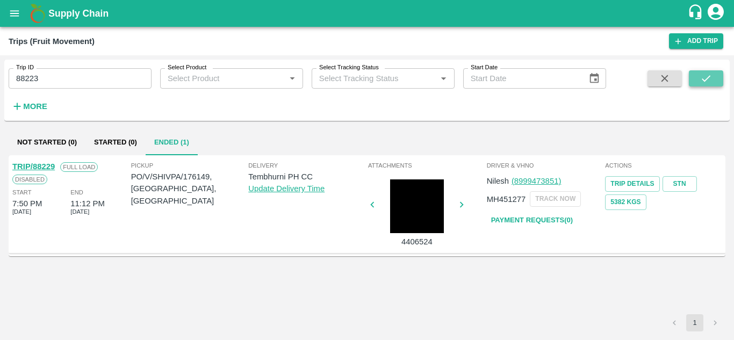
click at [694, 78] on button "submit" at bounding box center [706, 78] width 34 height 16
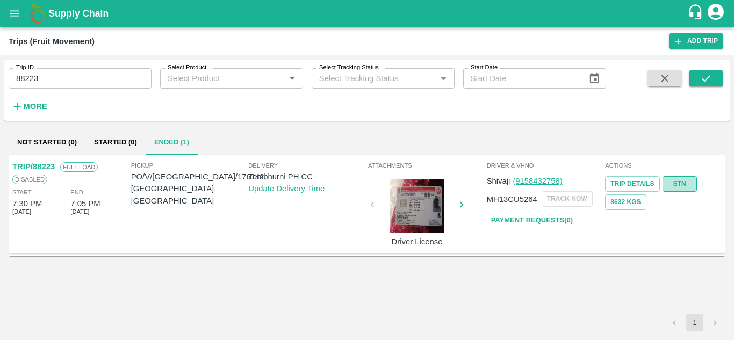
click at [686, 183] on link "STN" at bounding box center [680, 184] width 34 height 16
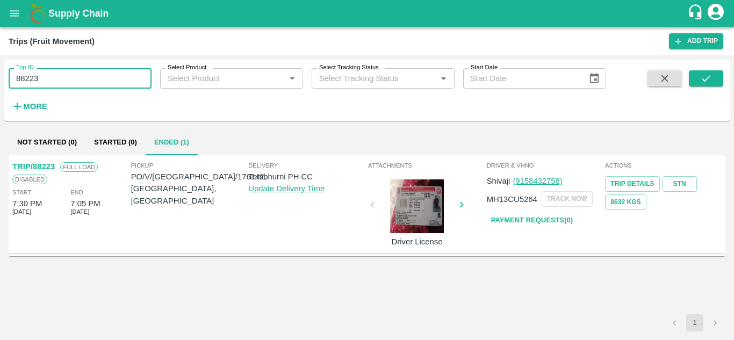
click at [49, 74] on input "88223" at bounding box center [80, 78] width 143 height 20
paste input "text"
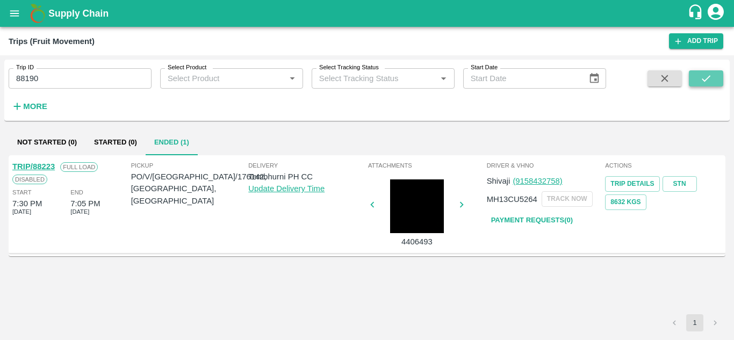
click at [707, 76] on icon "submit" at bounding box center [707, 79] width 12 height 12
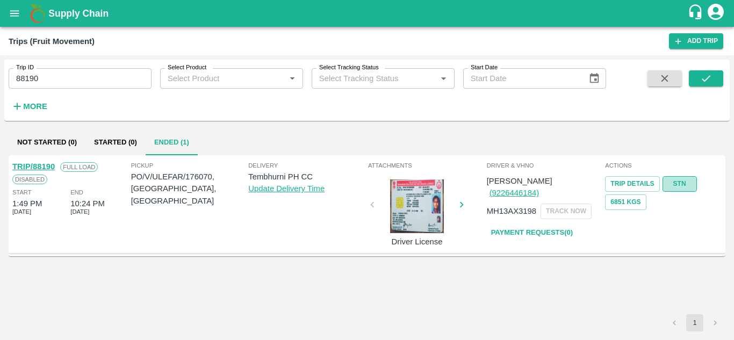
click at [678, 179] on link "STN" at bounding box center [680, 184] width 34 height 16
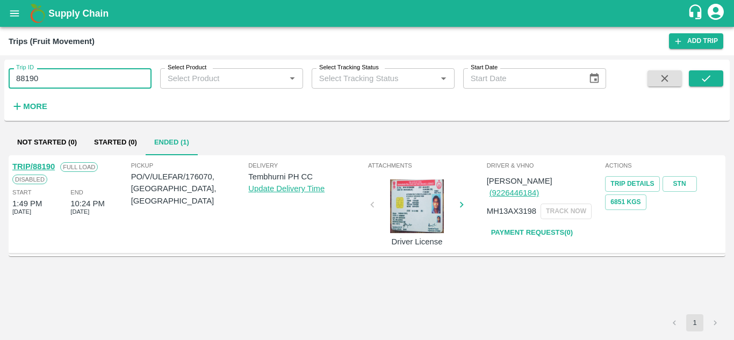
click at [66, 79] on input "88190" at bounding box center [80, 78] width 143 height 20
paste input "text"
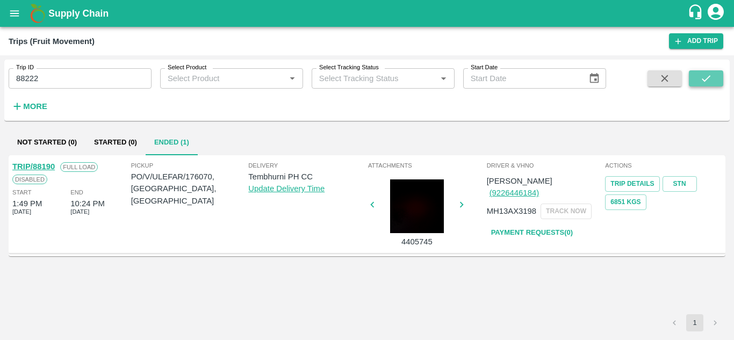
click at [712, 72] on button "submit" at bounding box center [706, 78] width 34 height 16
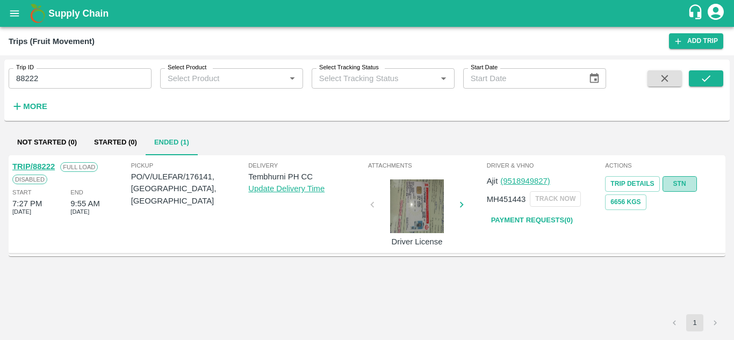
click at [682, 183] on link "STN" at bounding box center [680, 184] width 34 height 16
click at [83, 74] on input "88222" at bounding box center [80, 78] width 143 height 20
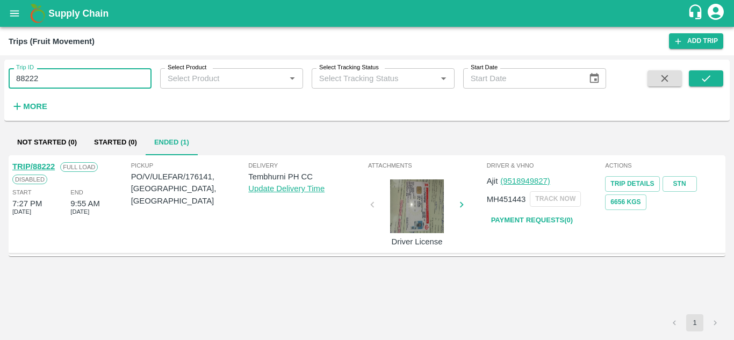
click at [83, 74] on input "88222" at bounding box center [80, 78] width 143 height 20
paste input "text"
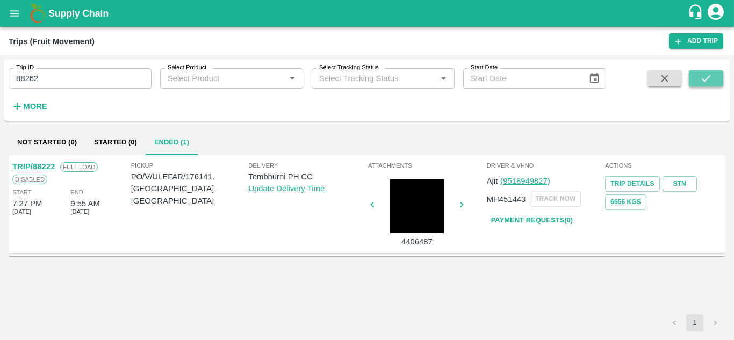
click at [712, 76] on icon "submit" at bounding box center [707, 79] width 12 height 12
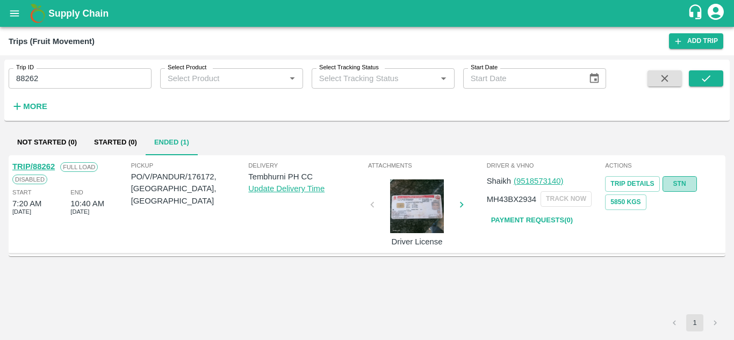
click at [682, 178] on link "STN" at bounding box center [680, 184] width 34 height 16
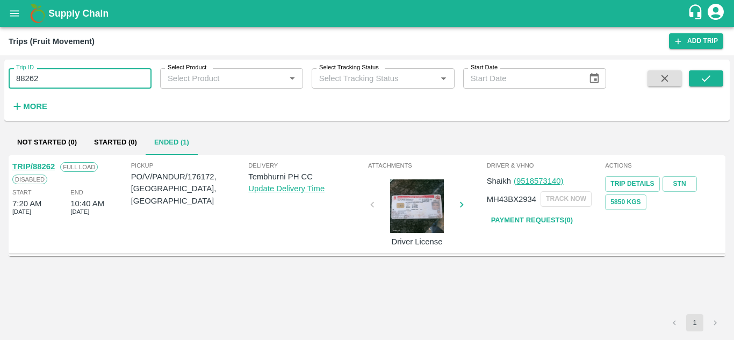
click at [63, 84] on input "88262" at bounding box center [80, 78] width 143 height 20
paste input "text"
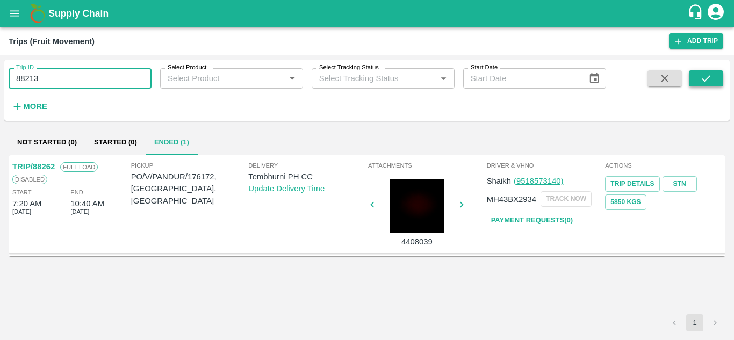
type input "88213"
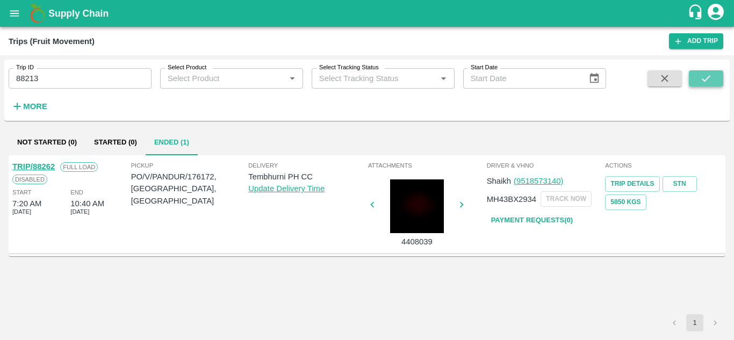
click at [705, 77] on icon "submit" at bounding box center [707, 79] width 12 height 12
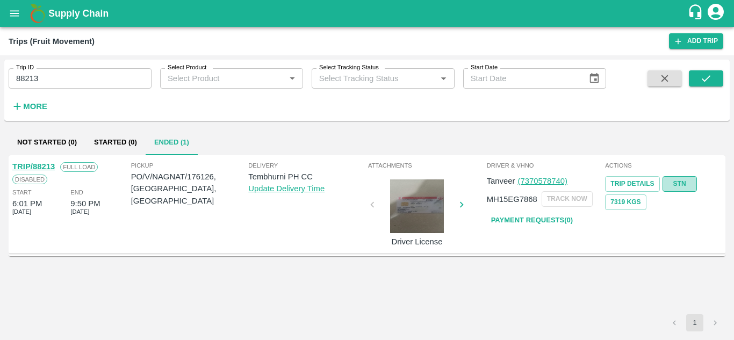
click at [690, 183] on link "STN" at bounding box center [680, 184] width 34 height 16
